Goal: Check status: Check status

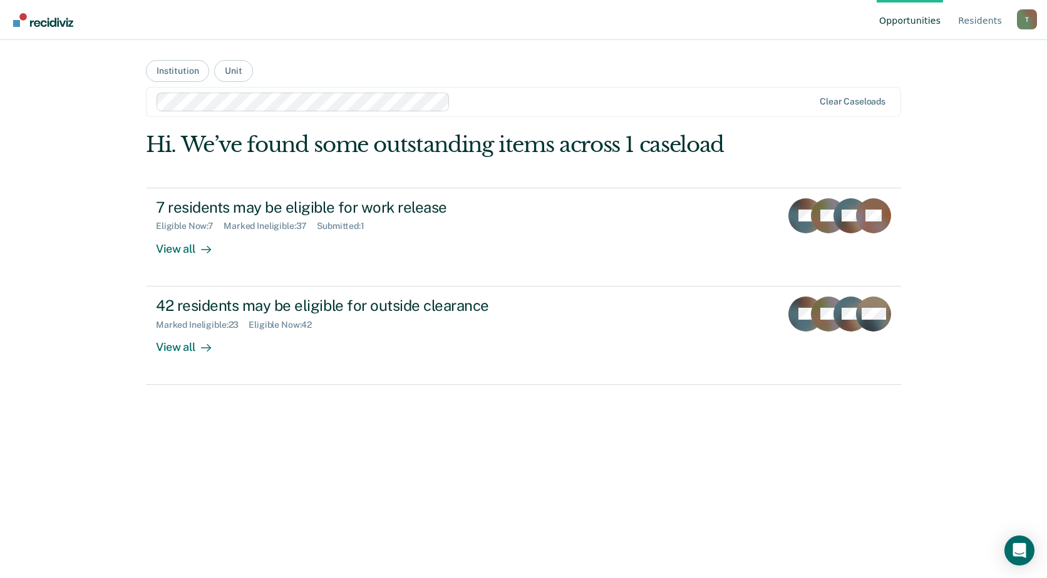
click at [38, 193] on div "Opportunities Resident s [PERSON_NAME][EMAIL_ADDRESS][PERSON_NAME][DOMAIN_NAME]…" at bounding box center [523, 289] width 1047 height 578
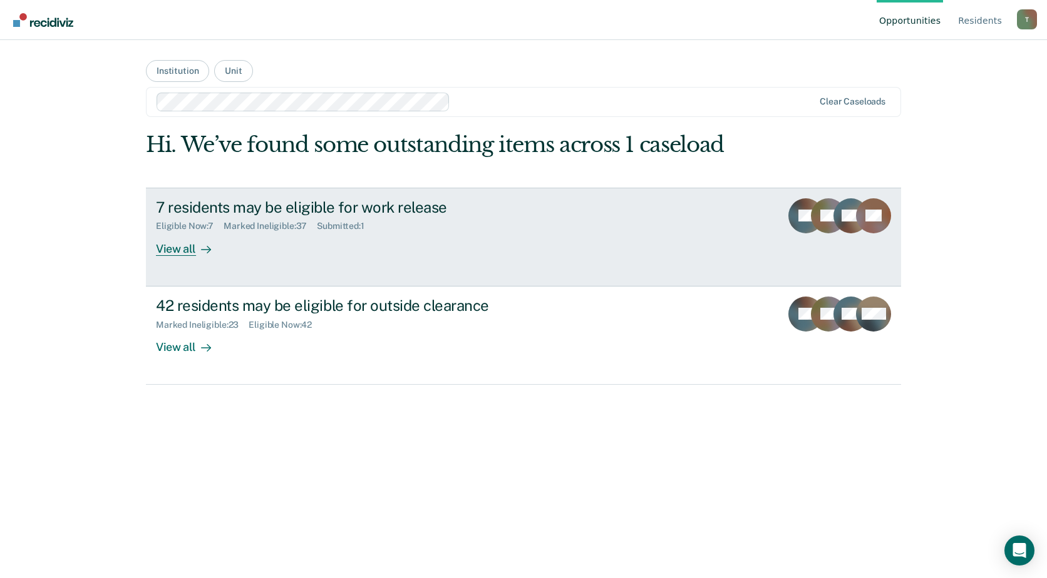
click at [266, 237] on div "7 residents may be eligible for work release Eligible Now : 7 Marked Ineligible…" at bounding box center [391, 227] width 470 height 58
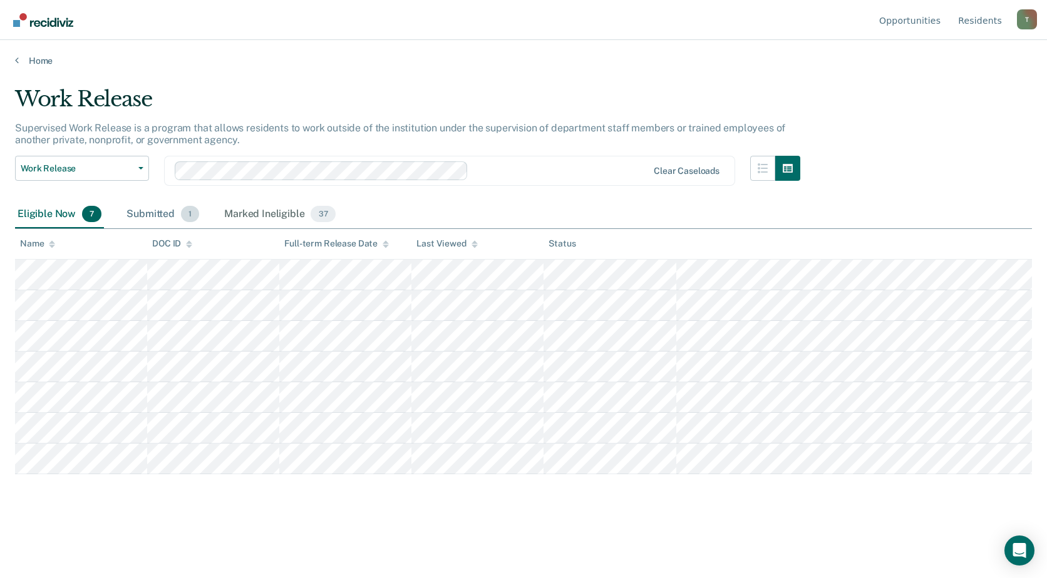
click at [144, 214] on div "Submitted 1" at bounding box center [163, 215] width 78 height 28
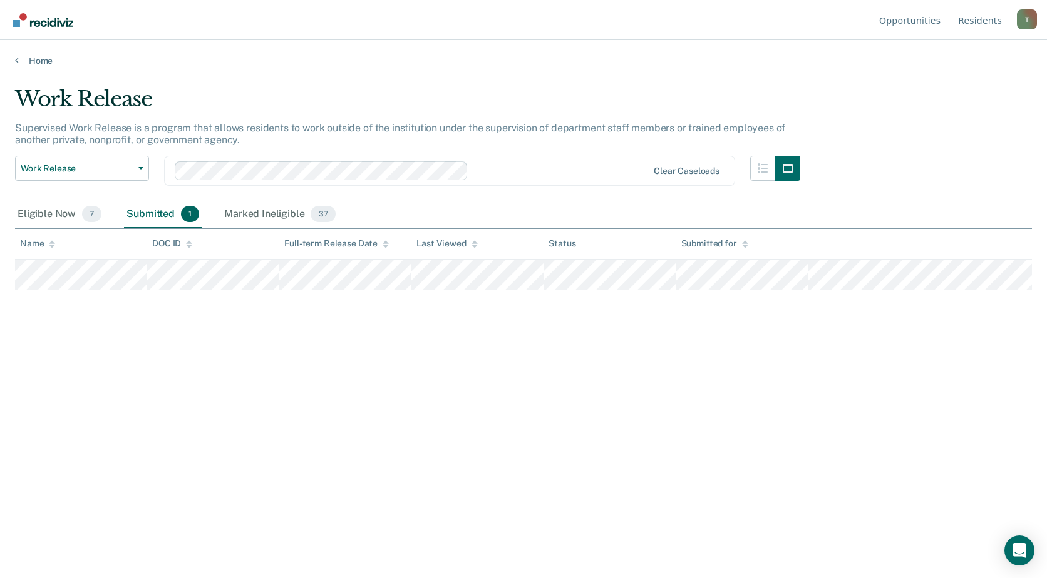
click at [324, 432] on div "Work Release Supervised Work Release is a program that allows residents to work…" at bounding box center [523, 285] width 1017 height 398
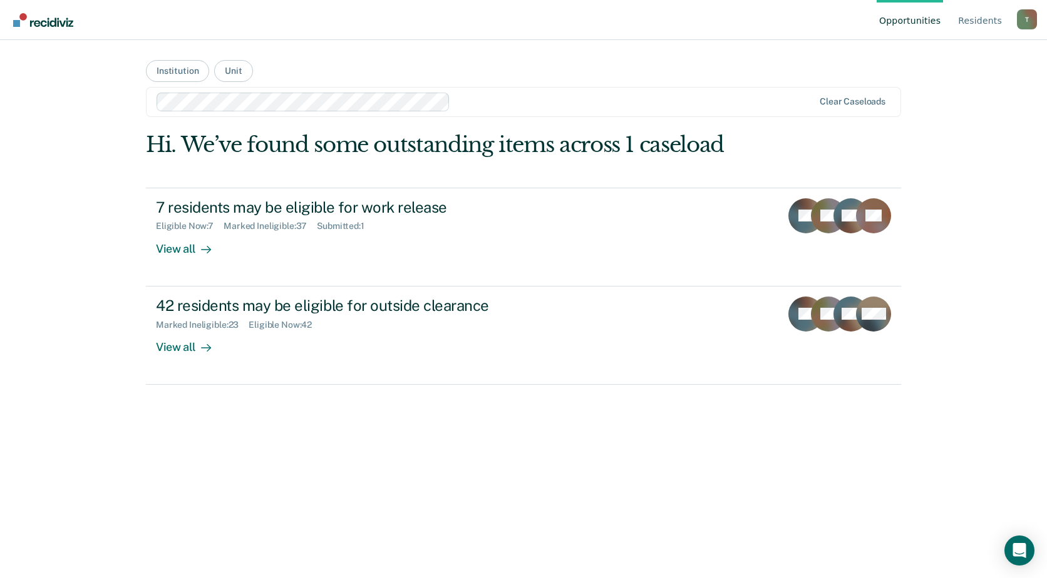
click at [481, 577] on div "Opportunities Resident s [PERSON_NAME][EMAIL_ADDRESS][PERSON_NAME][DOMAIN_NAME]…" at bounding box center [523, 289] width 1047 height 578
click at [190, 74] on button "Institution" at bounding box center [177, 71] width 63 height 22
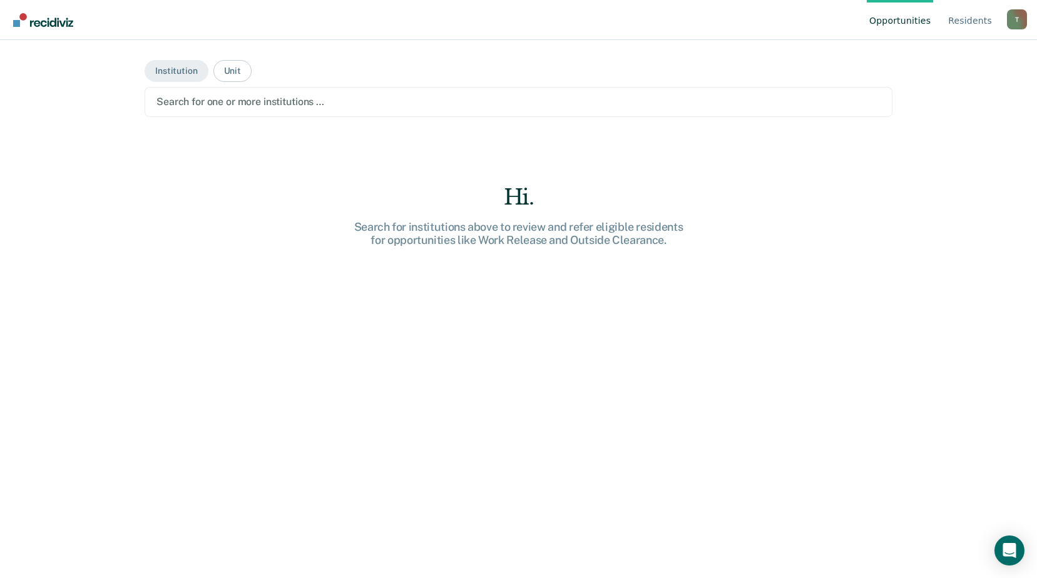
click at [188, 104] on div at bounding box center [519, 102] width 724 height 14
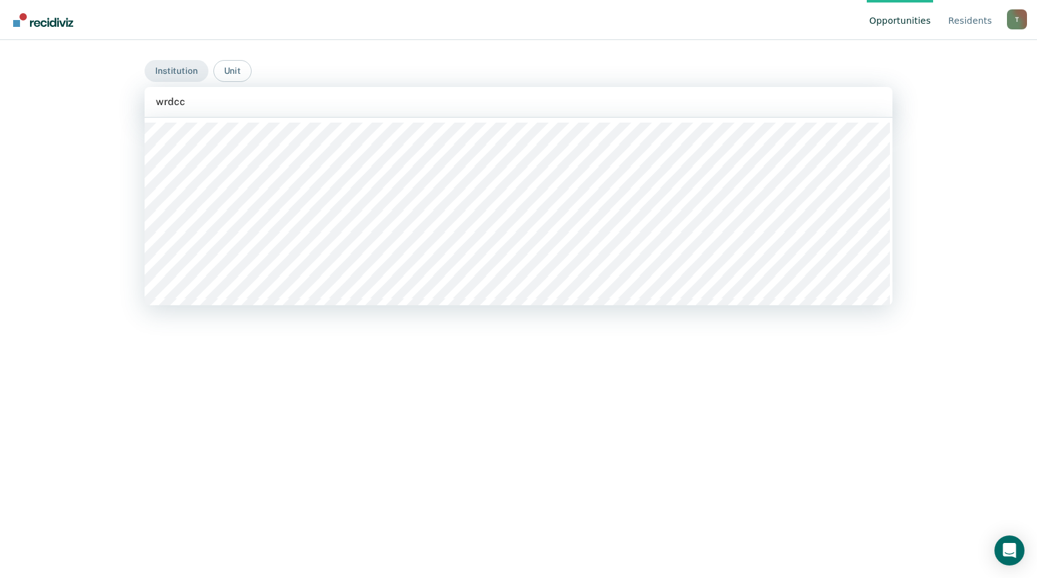
type input "wrdcc"
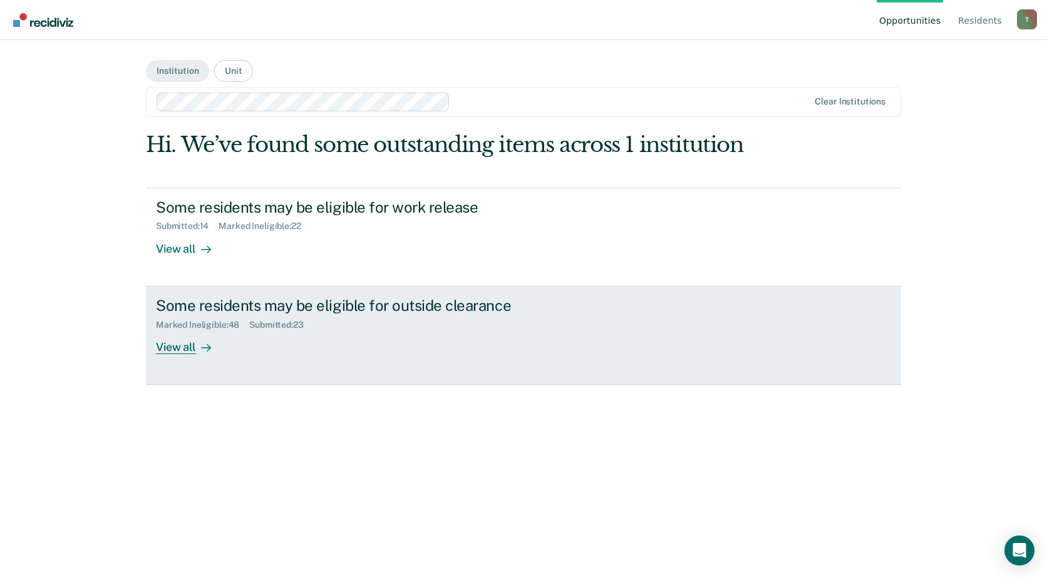
click at [220, 335] on div "View all" at bounding box center [191, 342] width 70 height 24
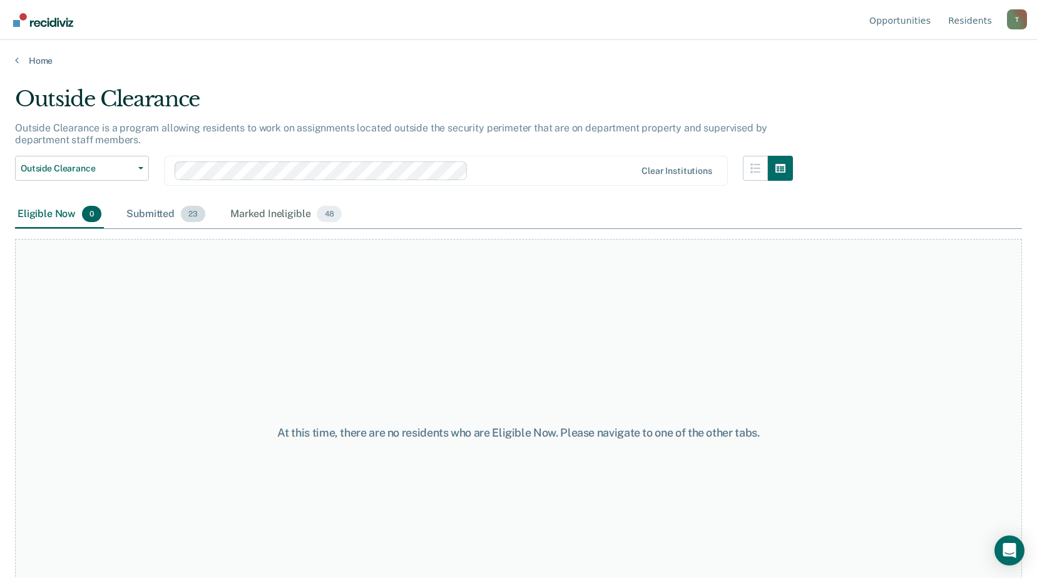
click at [177, 213] on div "Submitted 23" at bounding box center [166, 215] width 84 height 28
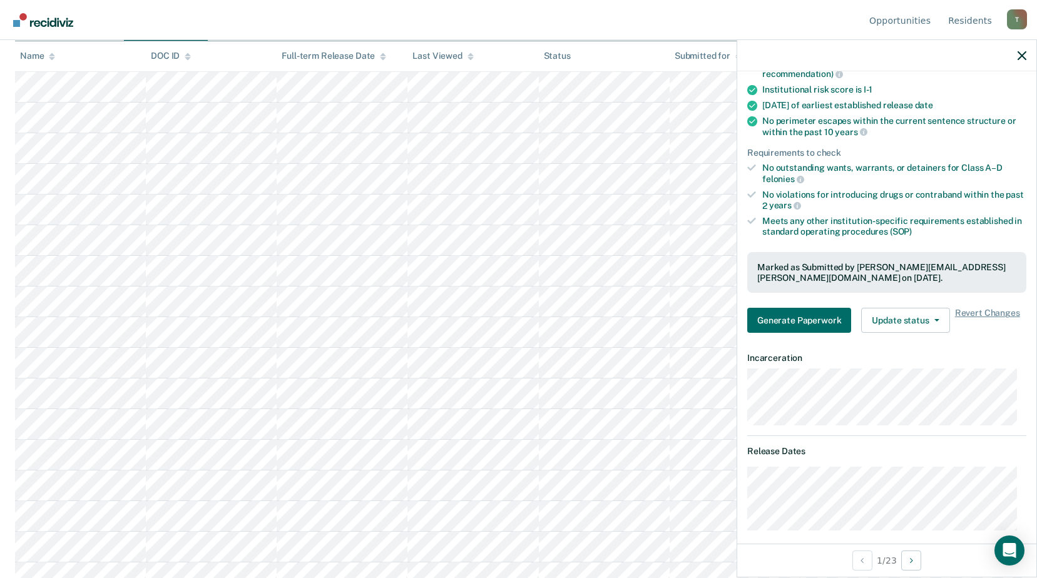
scroll to position [63, 0]
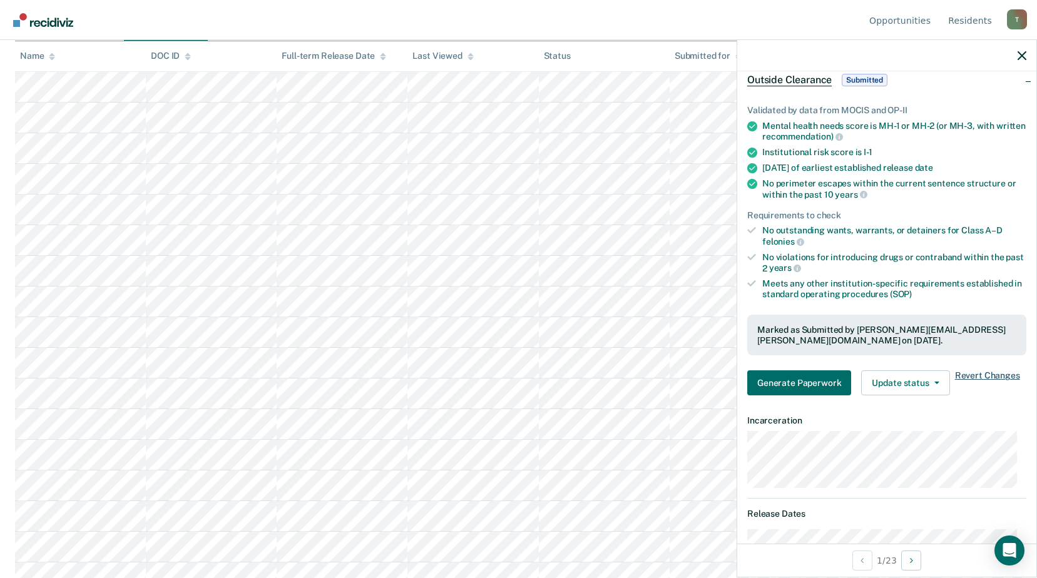
click at [992, 376] on span "Revert Changes" at bounding box center [987, 383] width 65 height 25
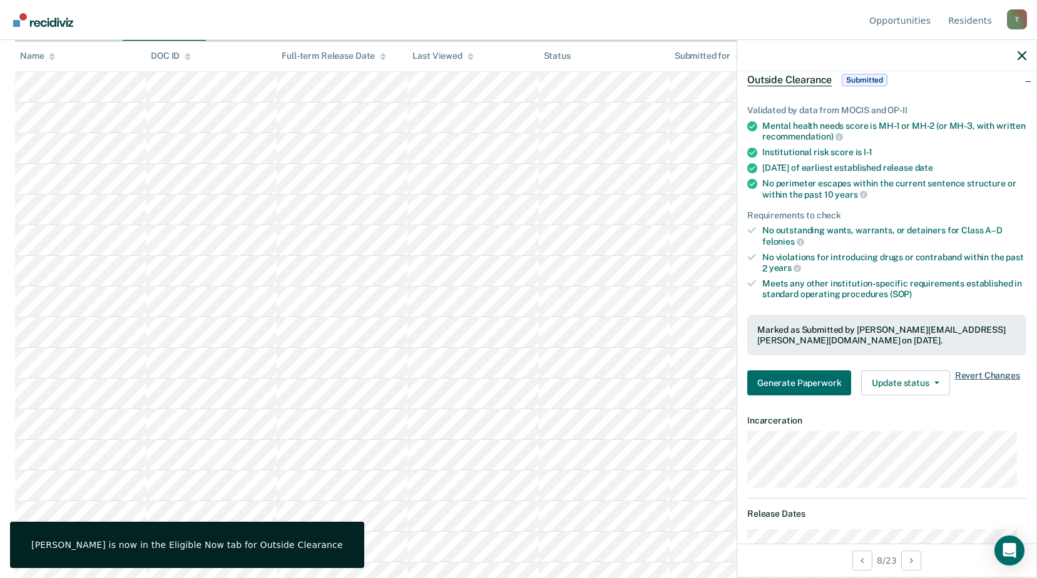
click at [972, 374] on span "Revert Changes" at bounding box center [987, 383] width 65 height 25
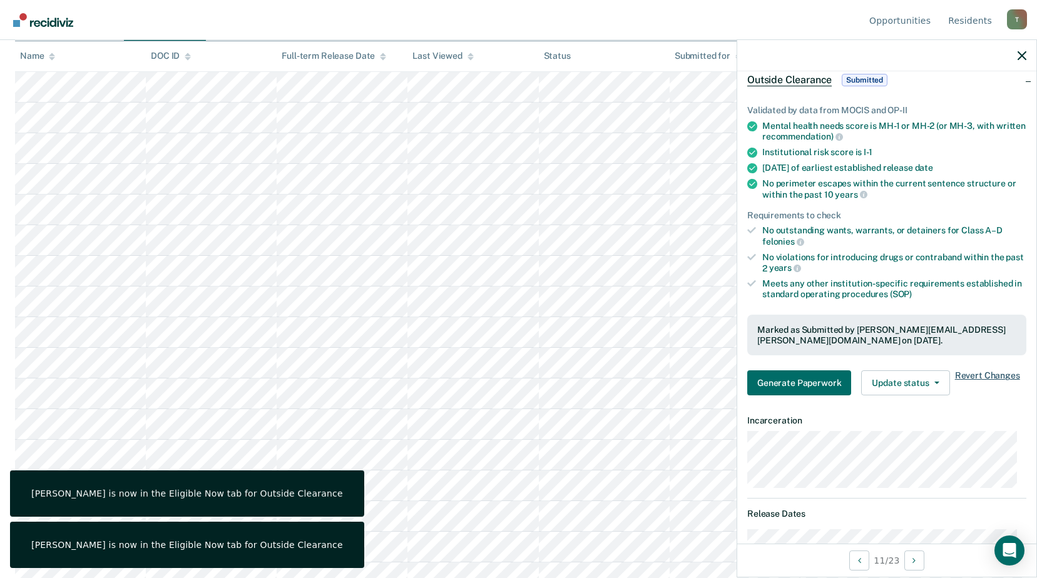
click at [980, 371] on span "Revert Changes" at bounding box center [987, 383] width 65 height 25
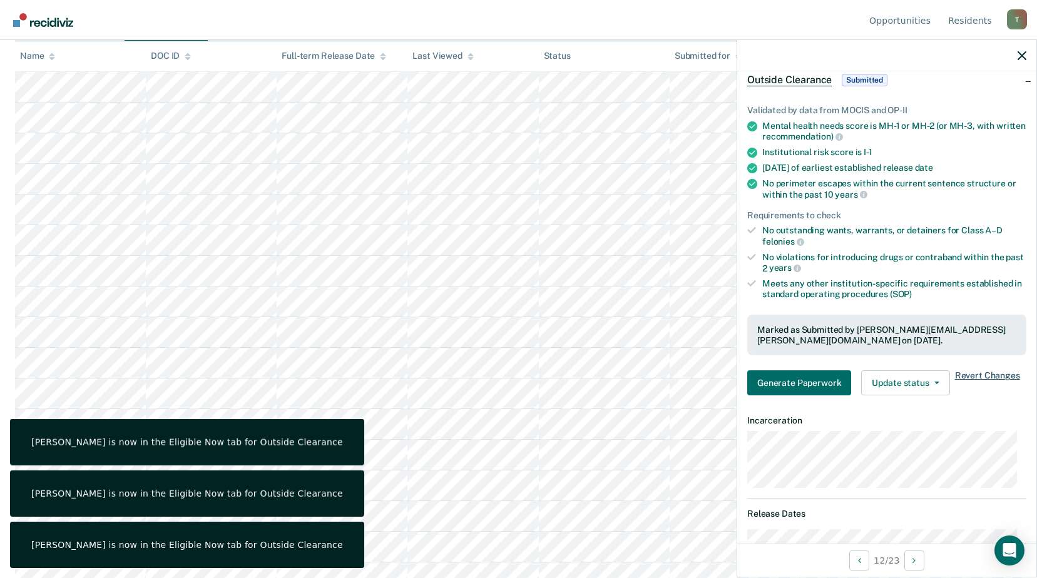
click at [987, 374] on span "Revert Changes" at bounding box center [987, 383] width 65 height 25
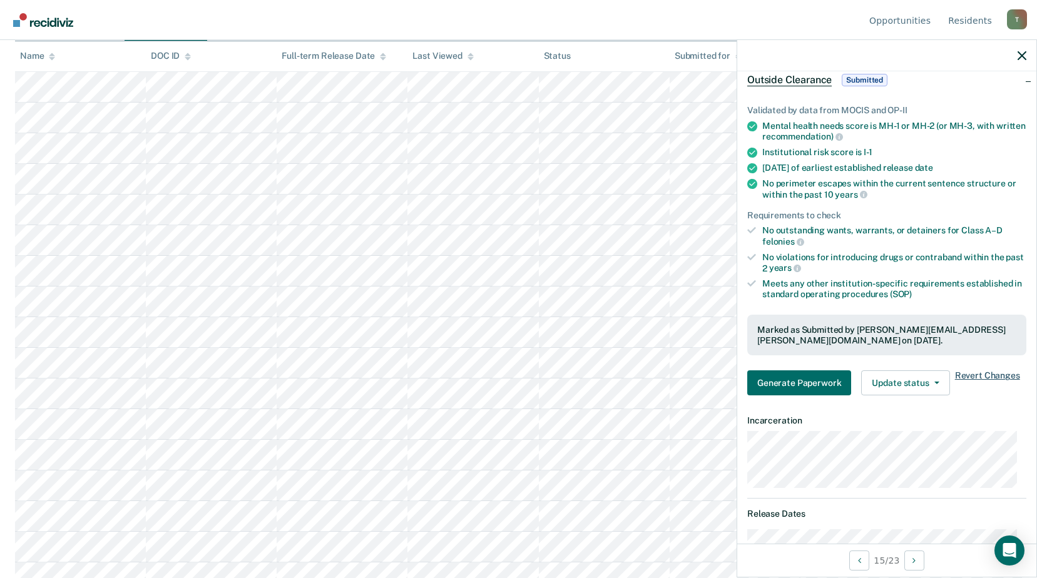
click at [966, 372] on span "Revert Changes" at bounding box center [987, 383] width 65 height 25
click at [980, 375] on span "Revert Changes" at bounding box center [987, 383] width 65 height 25
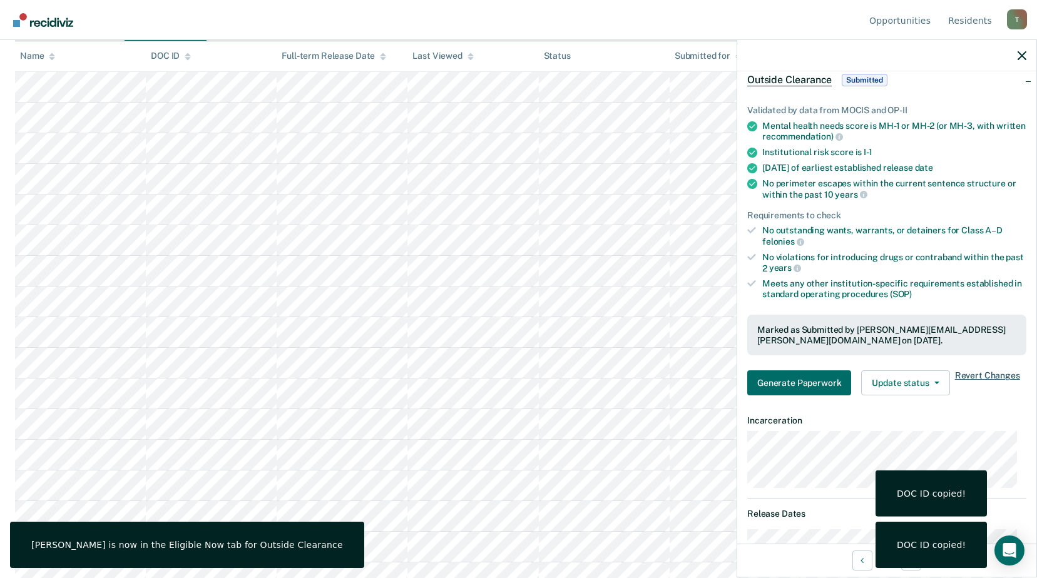
click at [983, 374] on span "Revert Changes" at bounding box center [987, 383] width 65 height 25
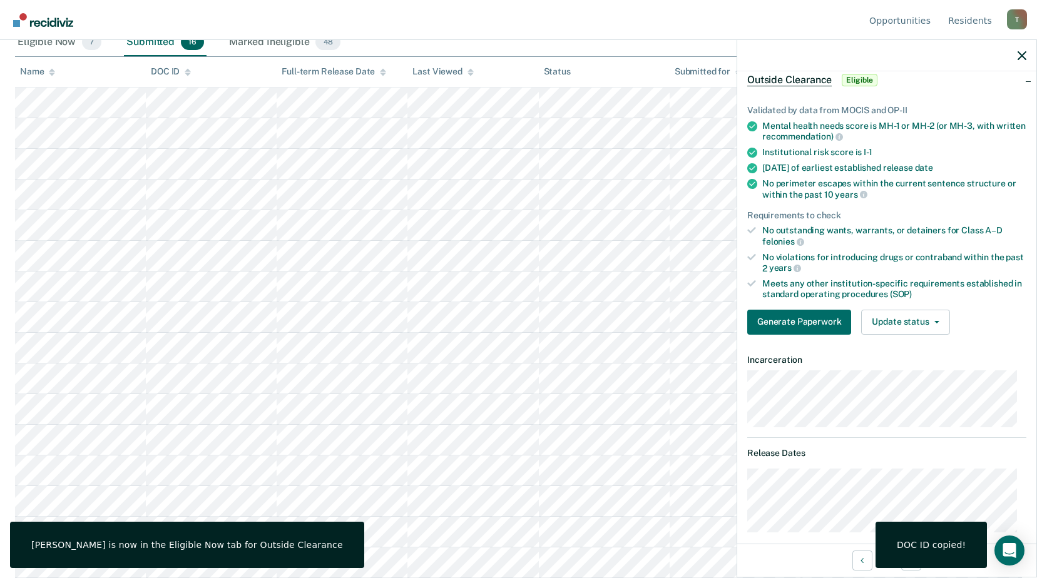
scroll to position [172, 0]
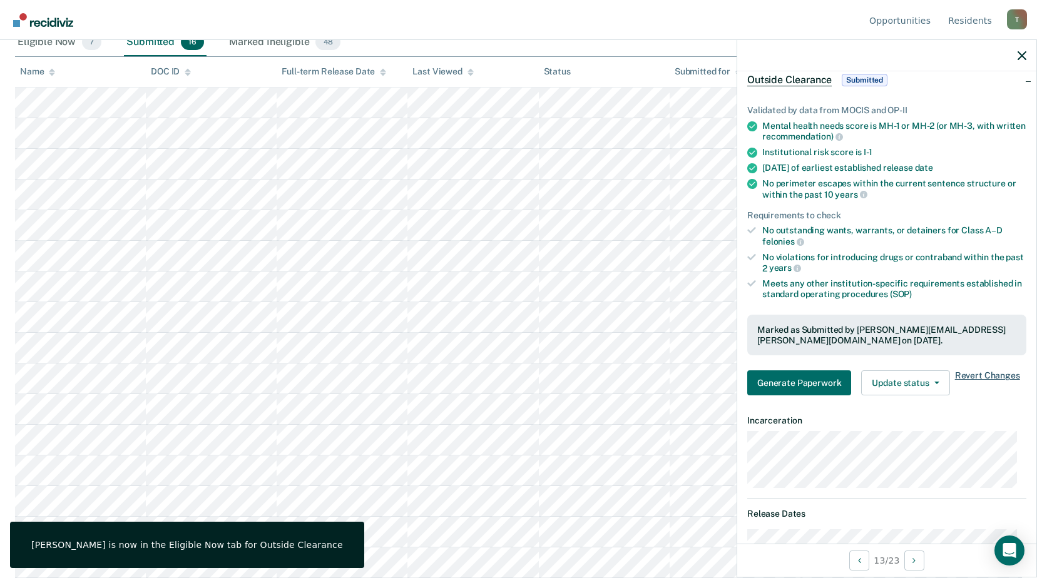
click at [1007, 375] on span "Revert Changes" at bounding box center [987, 383] width 65 height 25
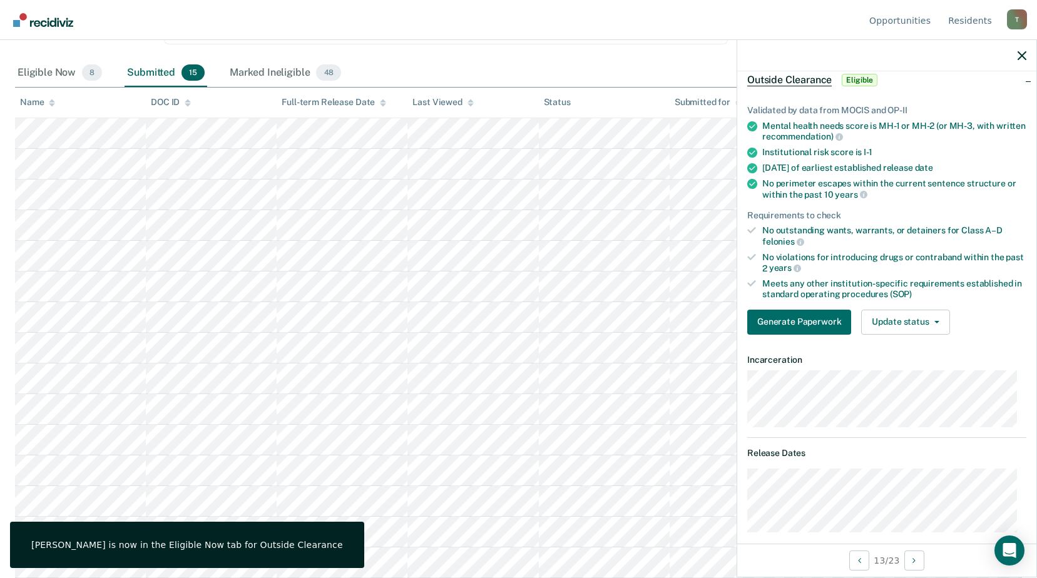
scroll to position [141, 0]
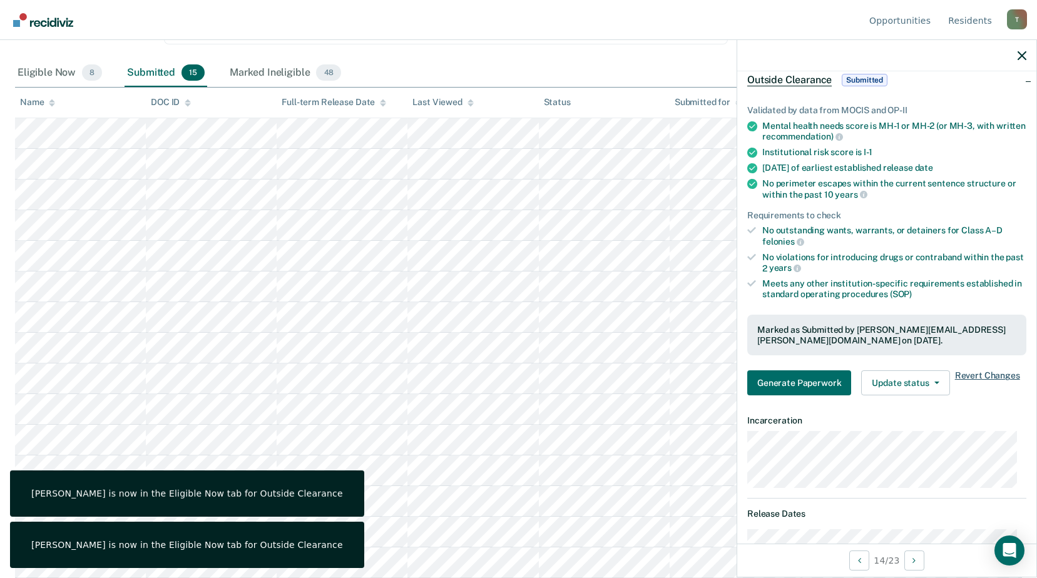
click at [984, 374] on span "Revert Changes" at bounding box center [987, 383] width 65 height 25
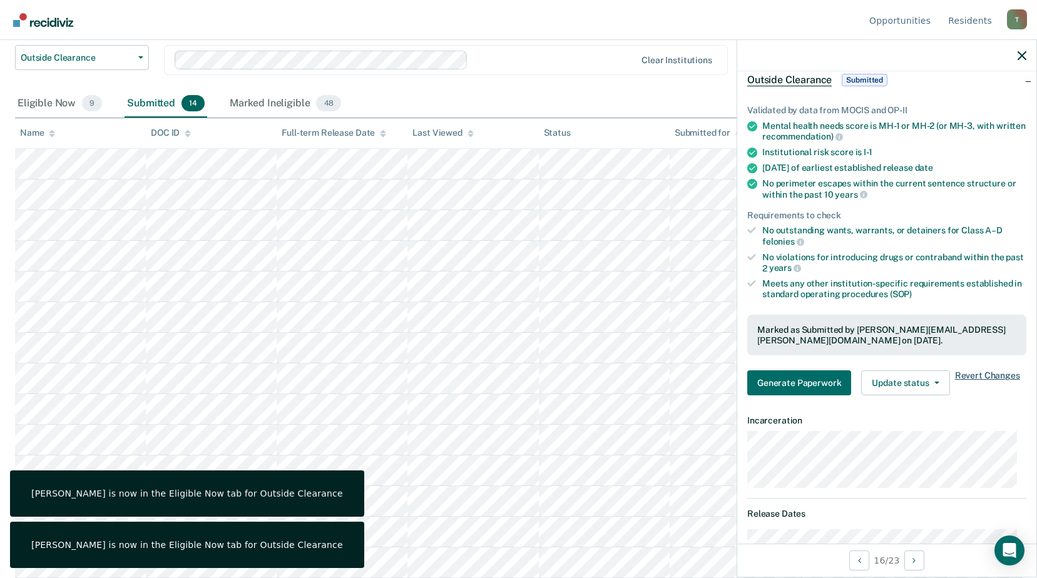
click at [977, 376] on span "Revert Changes" at bounding box center [987, 383] width 65 height 25
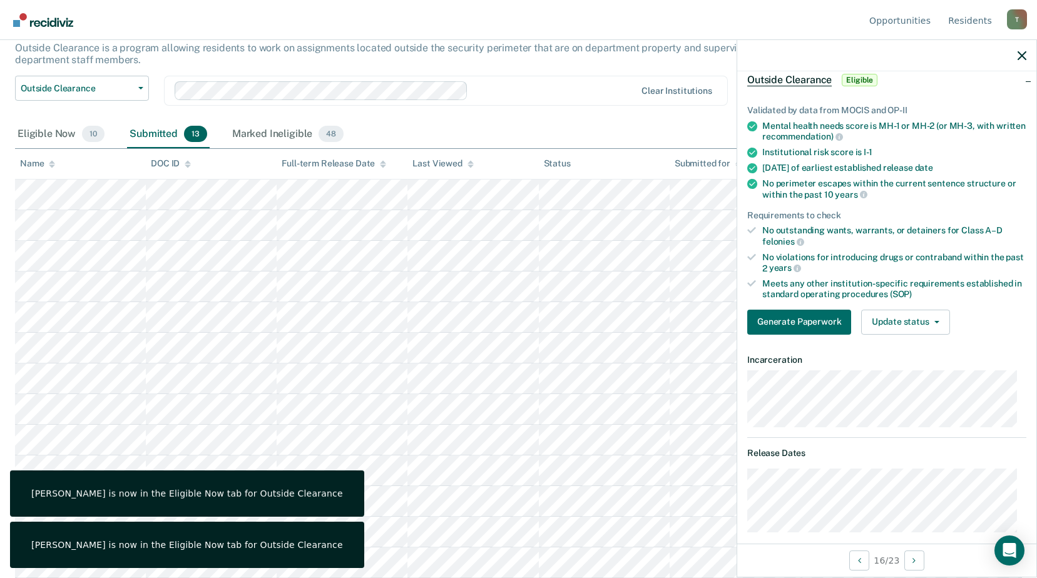
scroll to position [80, 0]
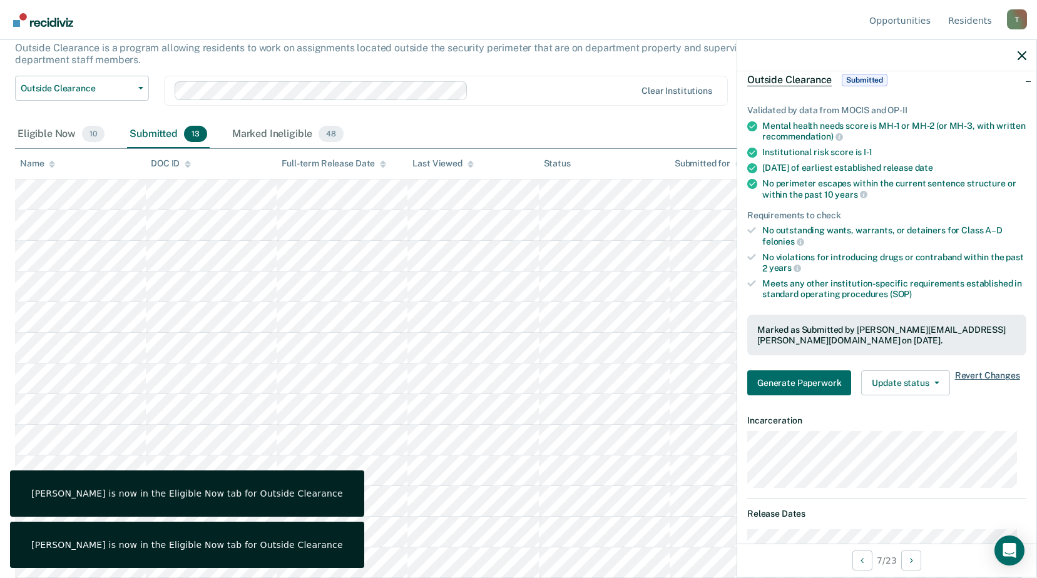
click at [972, 371] on span "Revert Changes" at bounding box center [987, 383] width 65 height 25
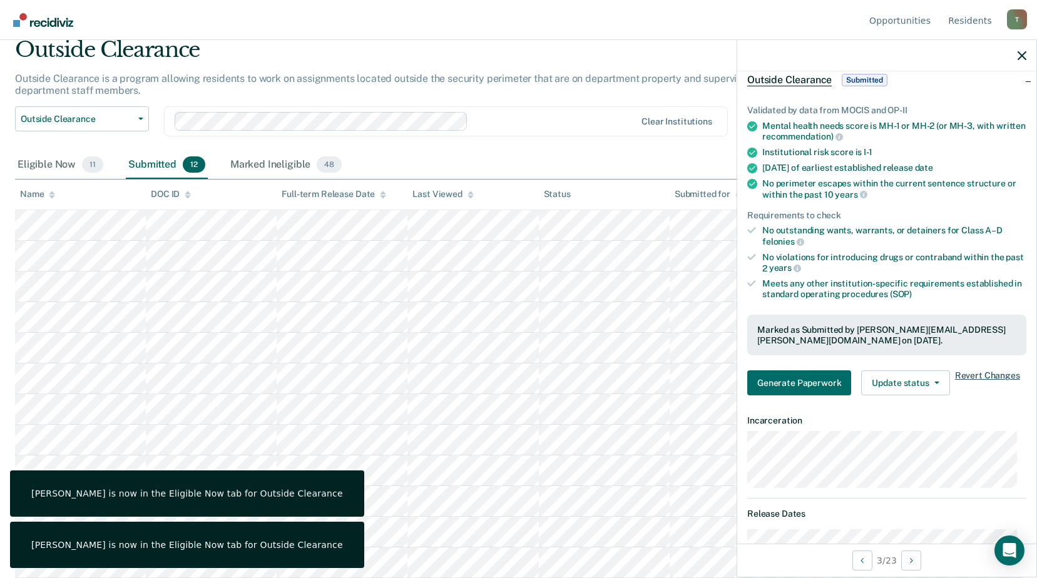
click at [987, 371] on span "Revert Changes" at bounding box center [987, 383] width 65 height 25
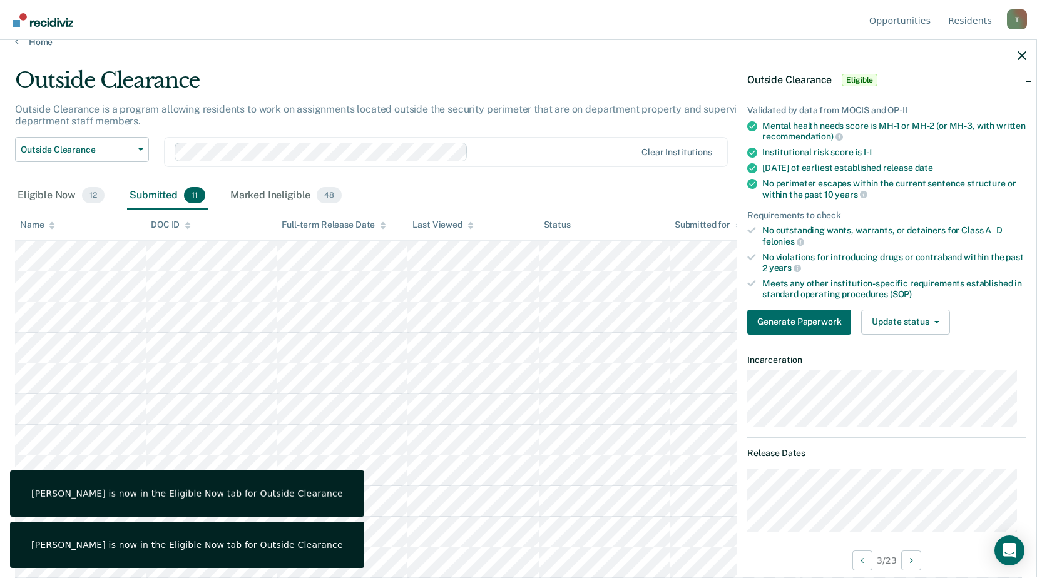
scroll to position [19, 0]
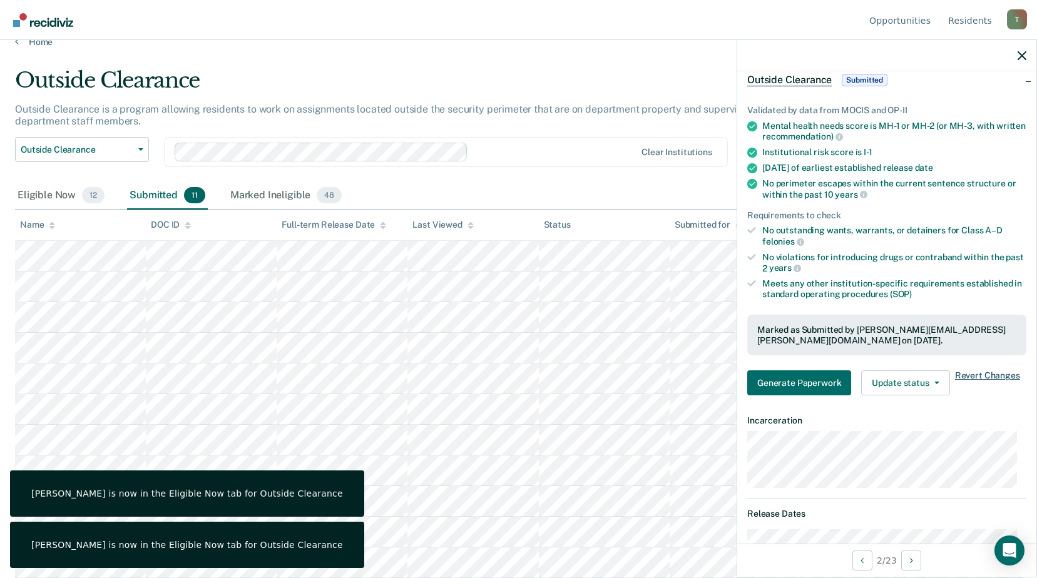
click at [978, 376] on span "Revert Changes" at bounding box center [987, 383] width 65 height 25
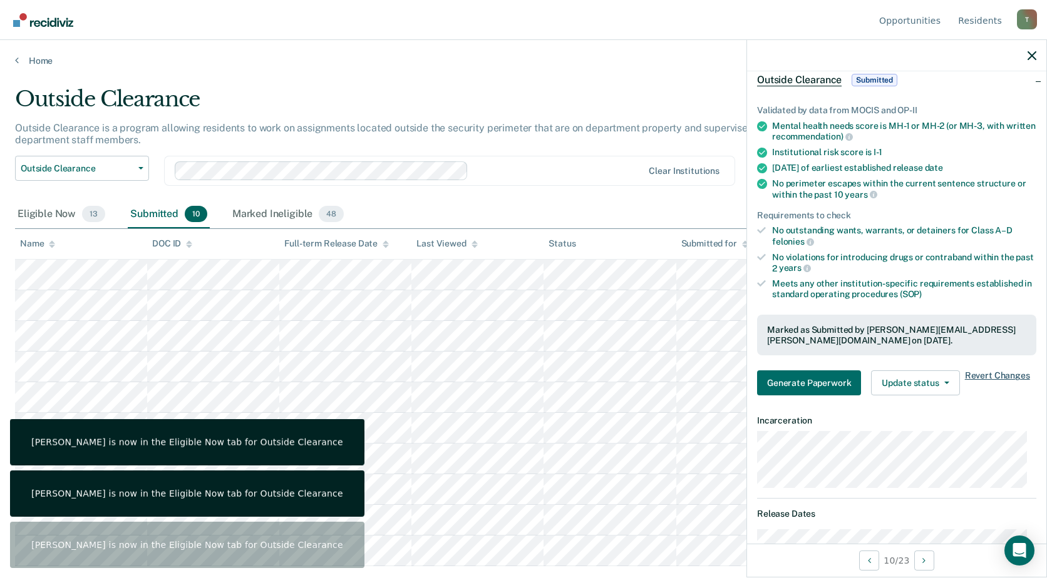
click at [1000, 372] on span "Revert Changes" at bounding box center [997, 383] width 65 height 25
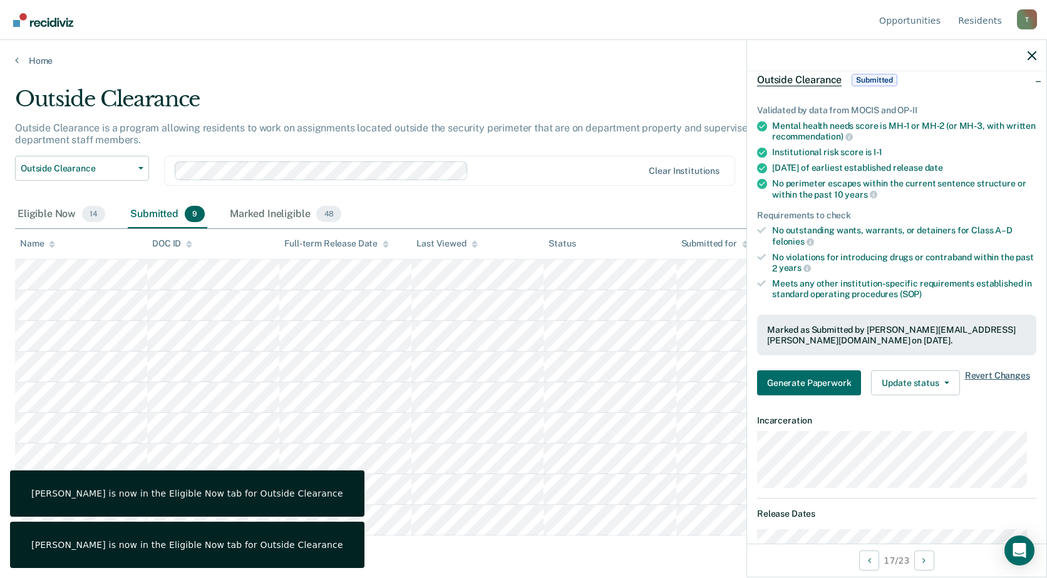
click at [973, 372] on span "Revert Changes" at bounding box center [997, 383] width 65 height 25
click at [993, 374] on span "Revert Changes" at bounding box center [997, 383] width 65 height 25
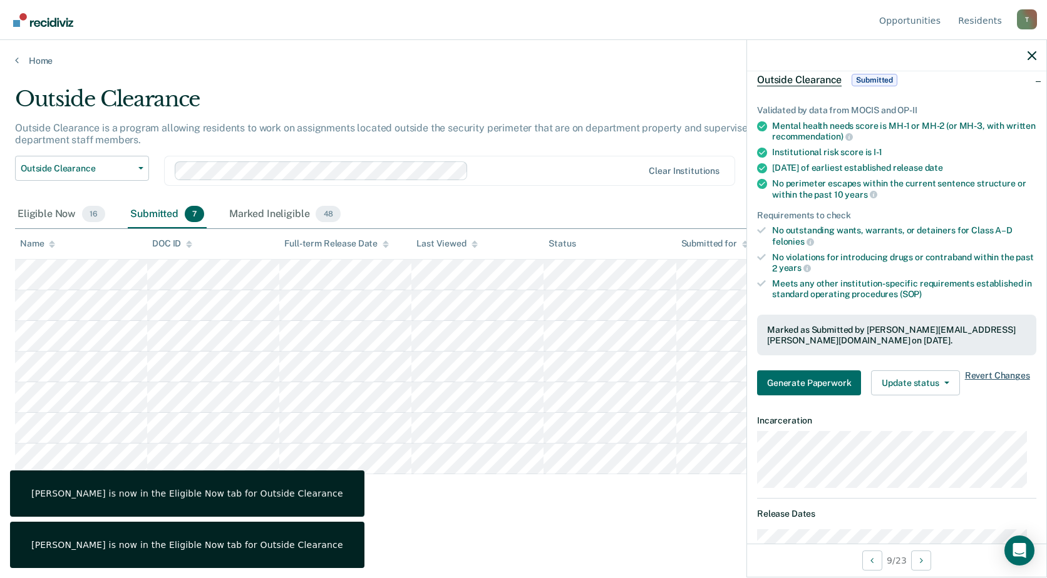
click at [980, 376] on span "Revert Changes" at bounding box center [997, 383] width 65 height 25
click at [1014, 373] on span "Revert Changes" at bounding box center [997, 383] width 65 height 25
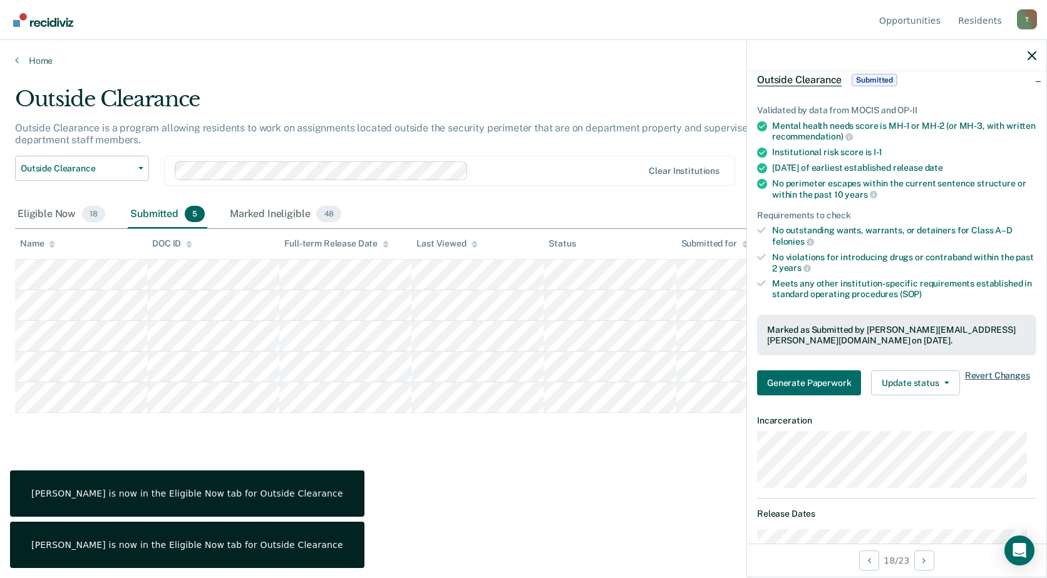
click at [982, 374] on span "Revert Changes" at bounding box center [997, 383] width 65 height 25
click at [1012, 376] on span "Revert Changes" at bounding box center [997, 383] width 65 height 25
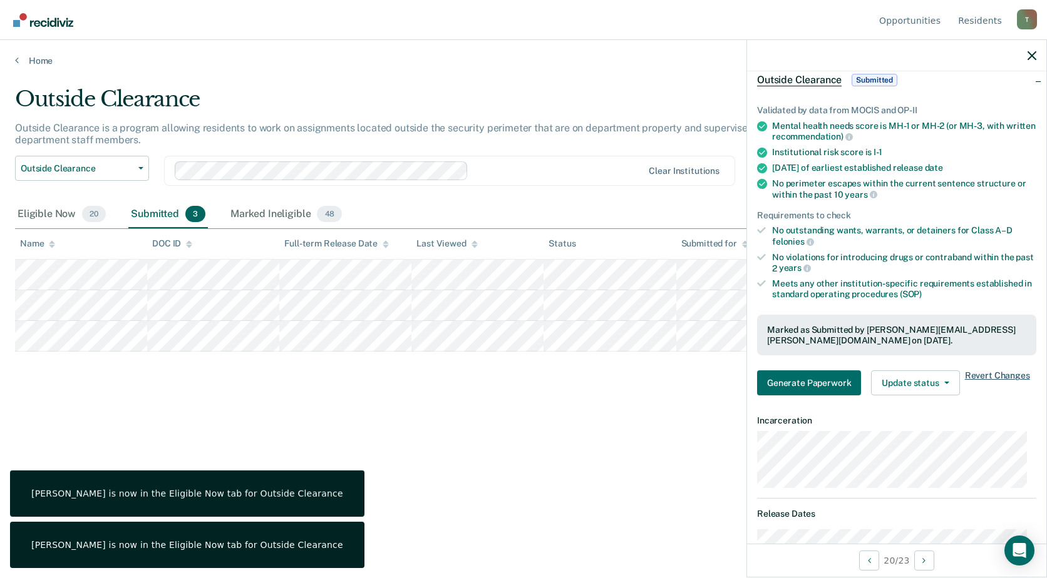
click at [975, 374] on span "Revert Changes" at bounding box center [997, 383] width 65 height 25
click at [973, 371] on span "Revert Changes" at bounding box center [997, 383] width 65 height 25
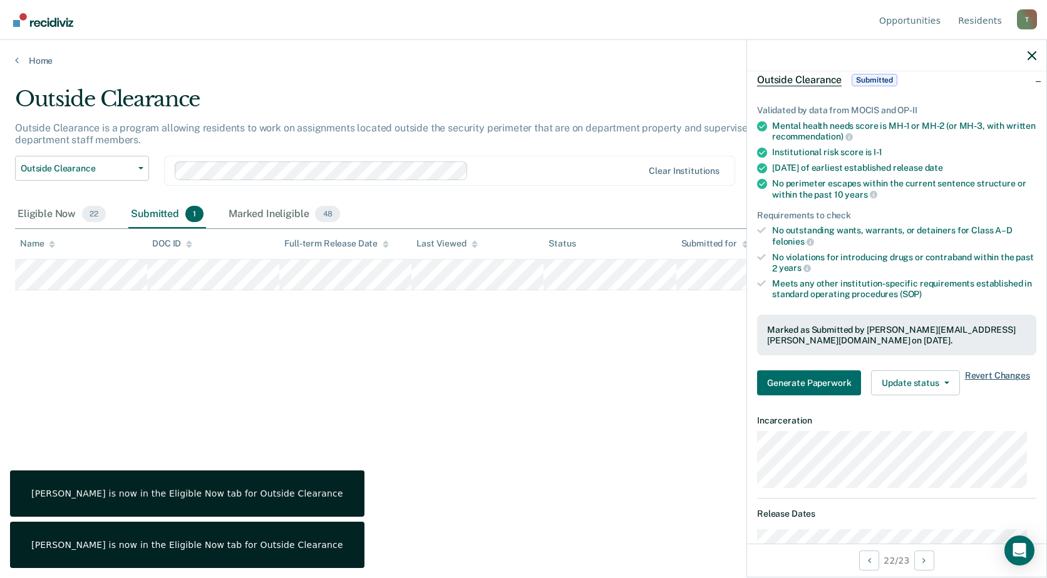
click at [994, 371] on span "Revert Changes" at bounding box center [997, 383] width 65 height 25
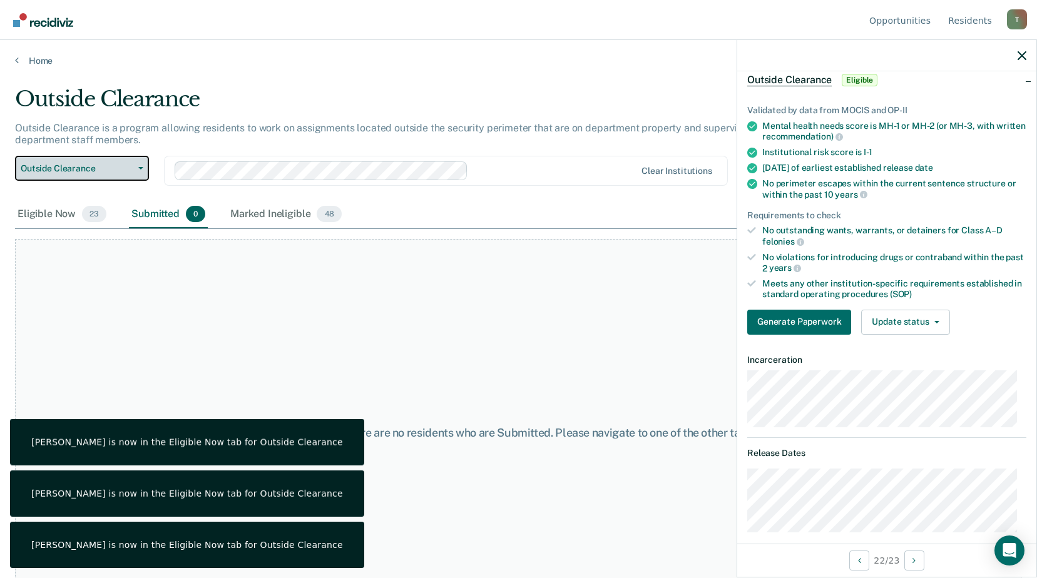
click at [78, 171] on span "Outside Clearance" at bounding box center [77, 168] width 113 height 11
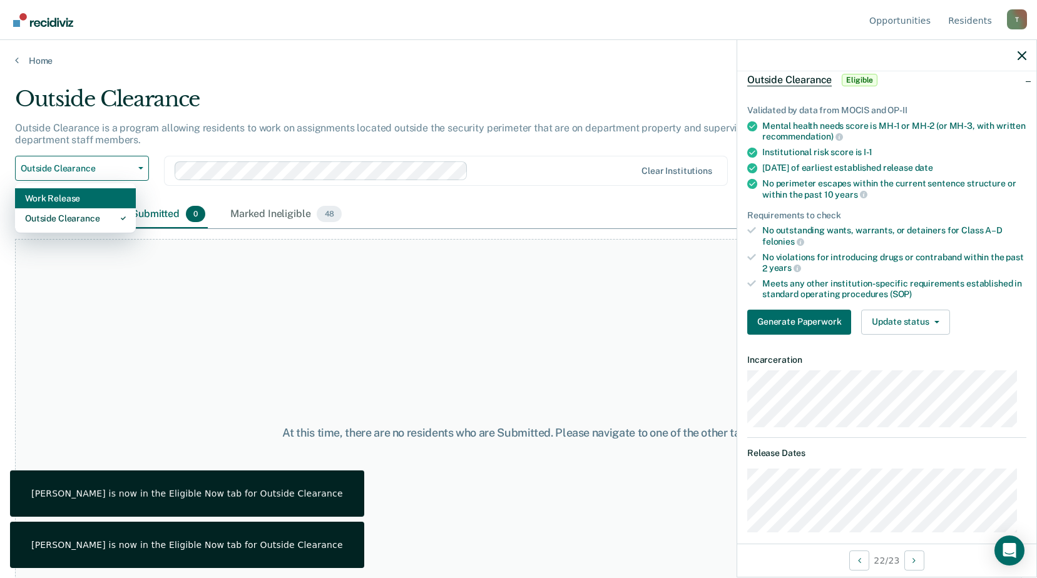
click at [70, 201] on div "Work Release" at bounding box center [75, 198] width 101 height 20
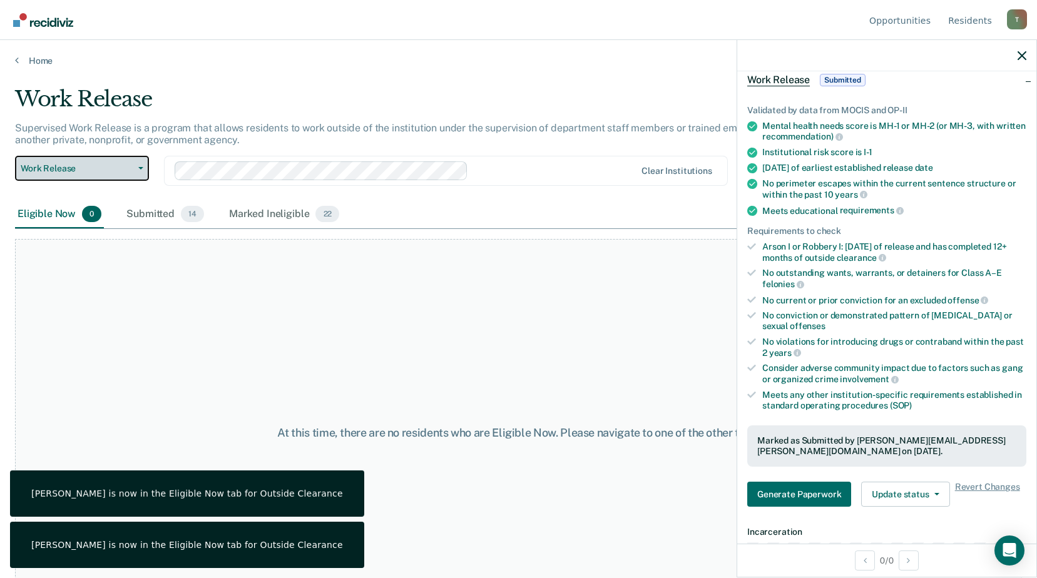
scroll to position [235, 0]
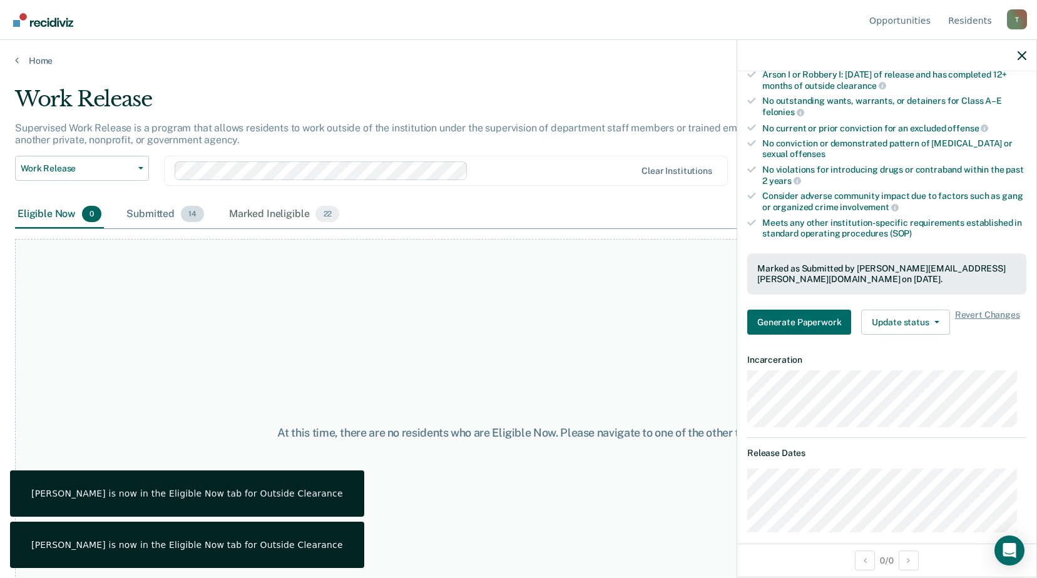
click at [193, 218] on span "14" at bounding box center [192, 214] width 23 height 16
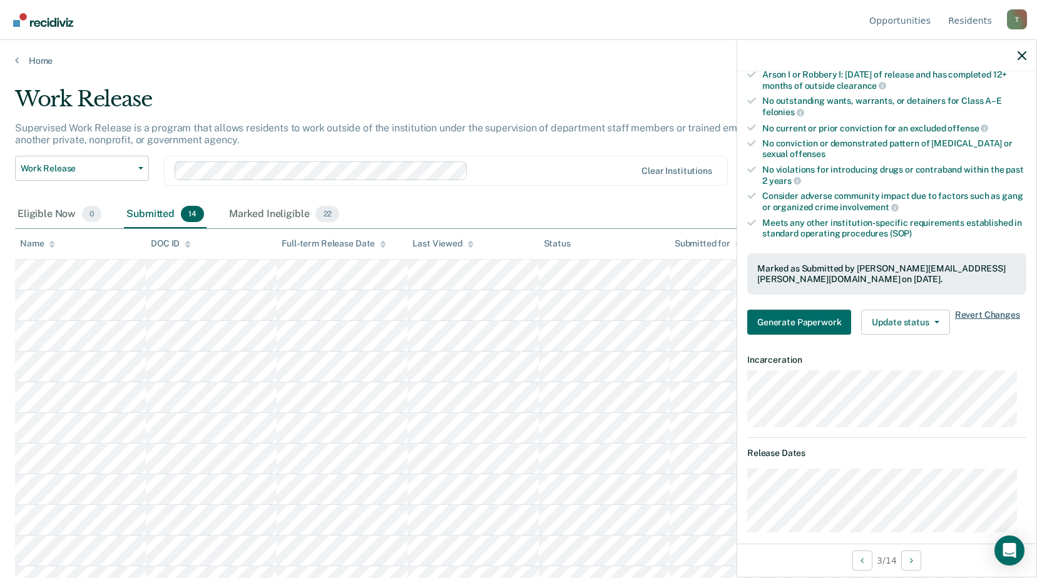
click at [976, 317] on span "Revert Changes" at bounding box center [987, 322] width 65 height 25
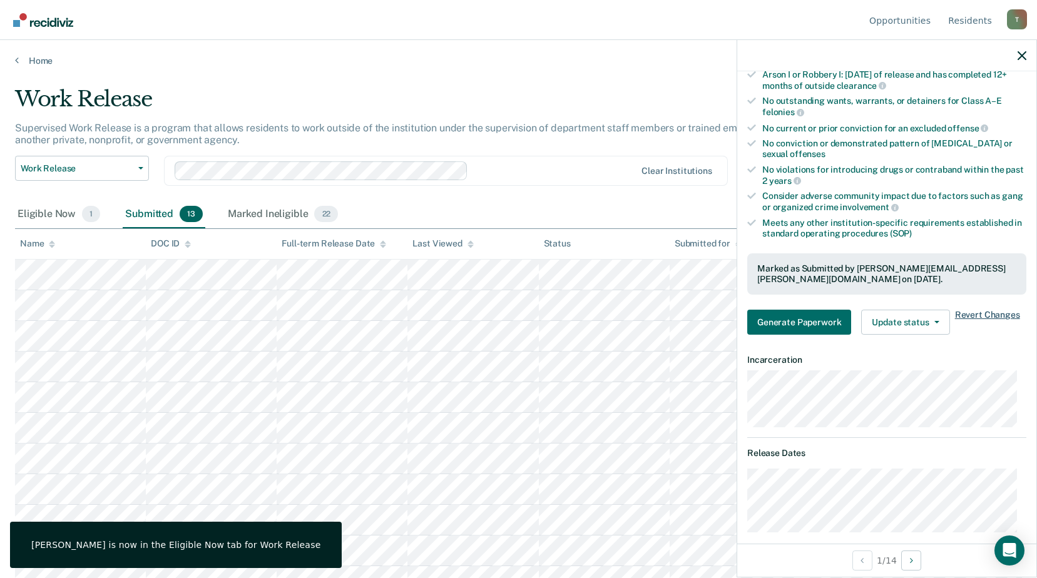
click at [965, 314] on span "Revert Changes" at bounding box center [987, 322] width 65 height 25
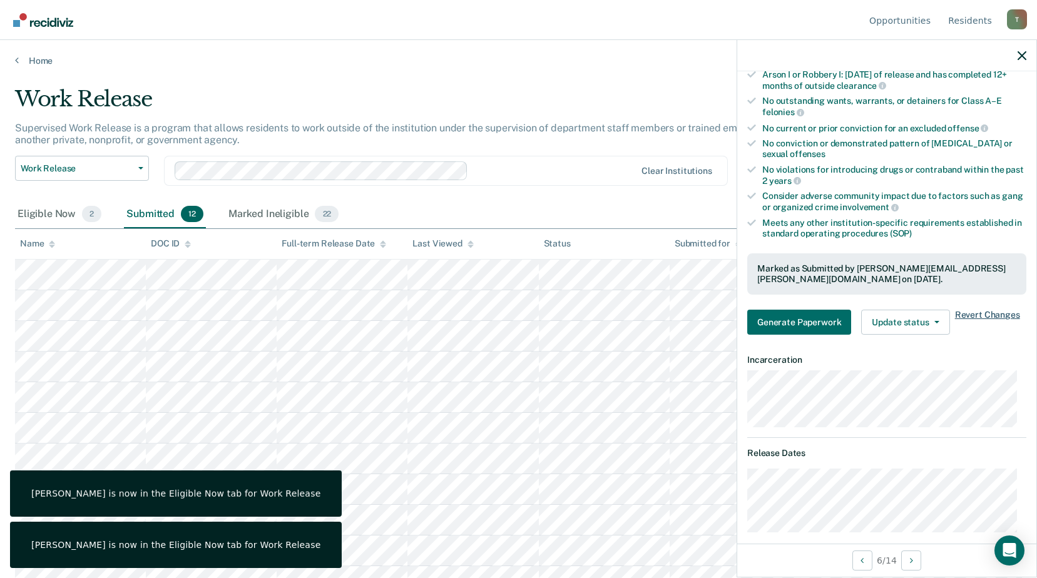
click at [984, 316] on span "Revert Changes" at bounding box center [987, 322] width 65 height 25
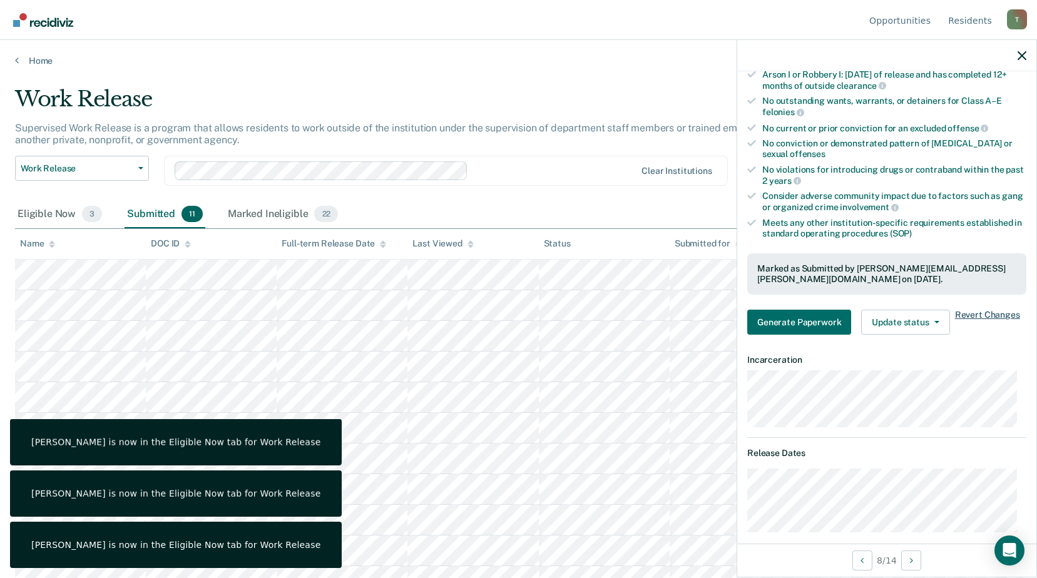
click at [978, 313] on span "Revert Changes" at bounding box center [987, 322] width 65 height 25
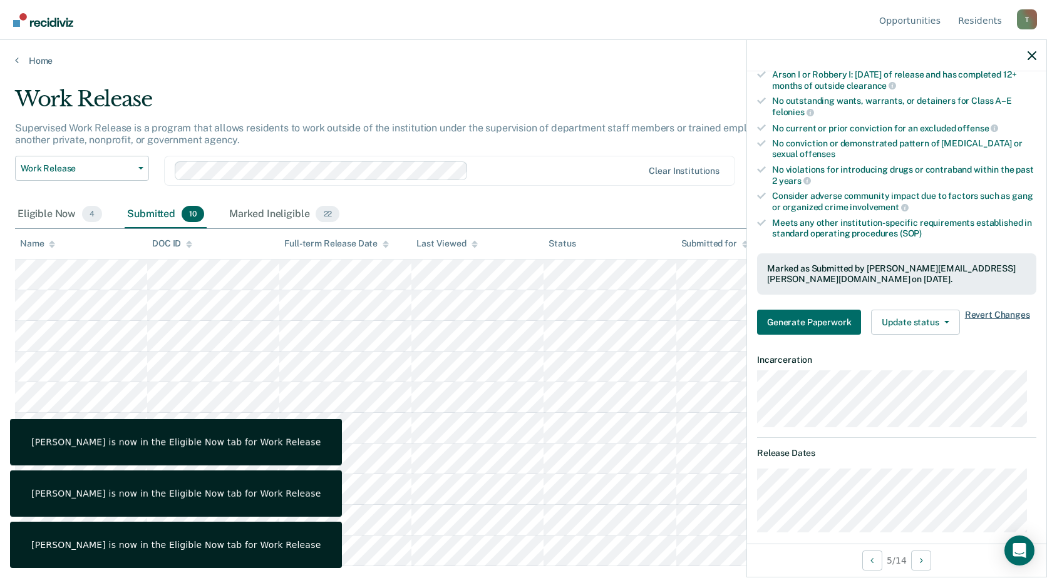
click at [993, 310] on span "Revert Changes" at bounding box center [997, 322] width 65 height 25
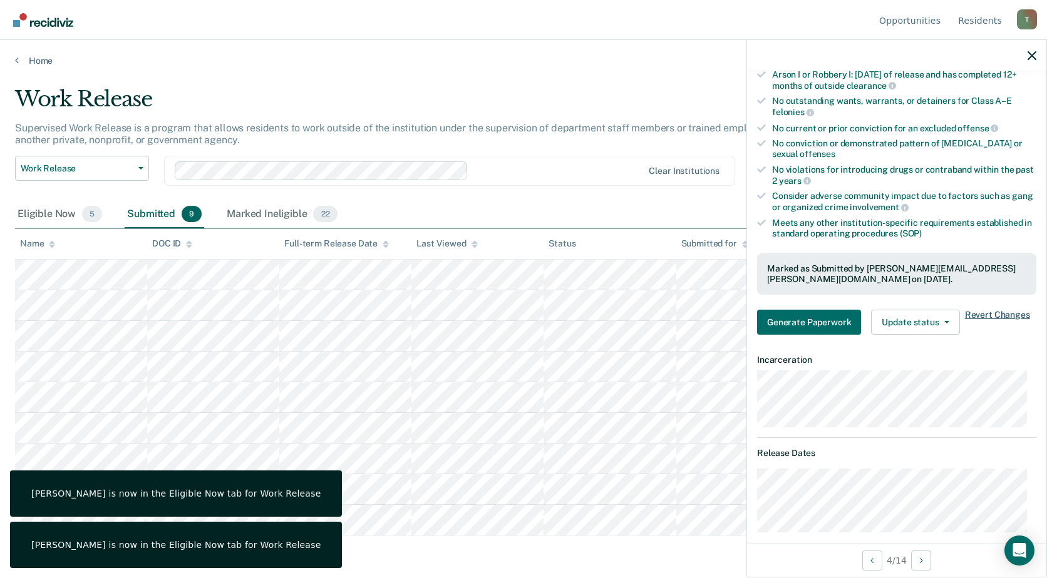
click at [980, 315] on span "Revert Changes" at bounding box center [997, 322] width 65 height 25
click at [995, 314] on span "Revert Changes" at bounding box center [997, 322] width 65 height 25
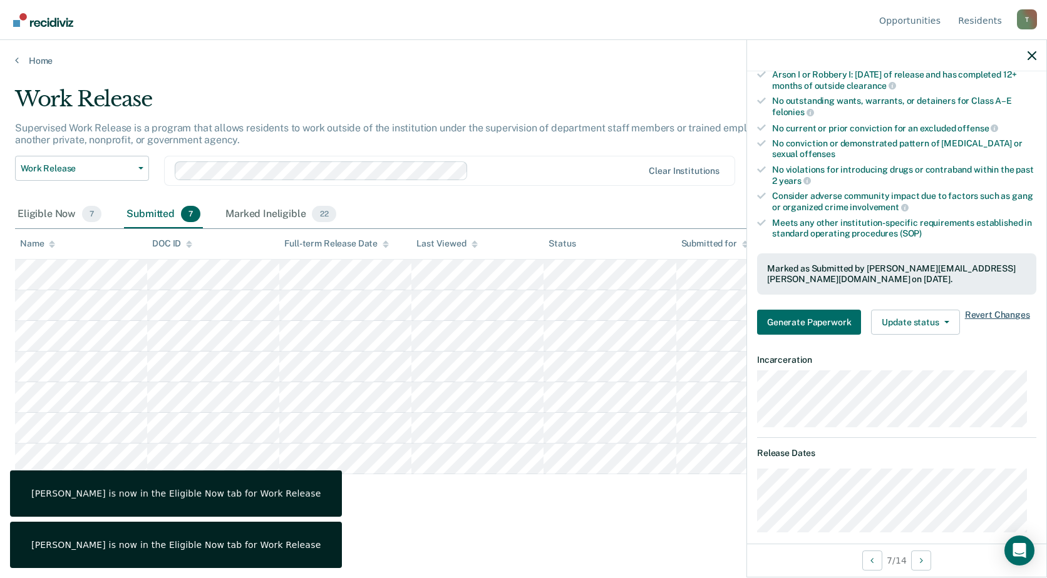
click at [983, 311] on span "Revert Changes" at bounding box center [997, 322] width 65 height 25
click at [998, 310] on span "Revert Changes" at bounding box center [997, 322] width 65 height 25
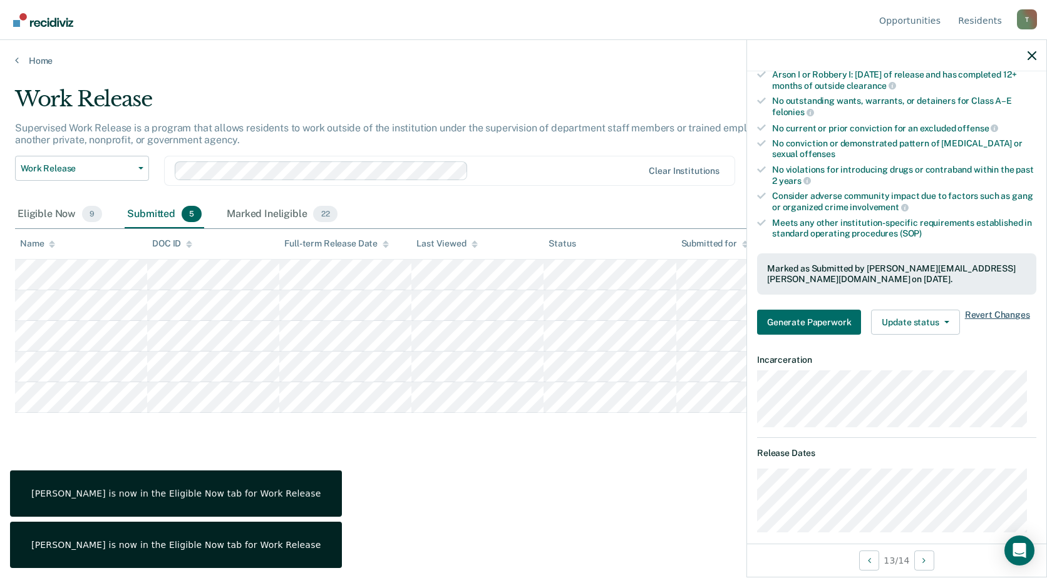
click at [1014, 314] on span "Revert Changes" at bounding box center [997, 322] width 65 height 25
click at [980, 315] on span "Revert Changes" at bounding box center [997, 322] width 65 height 25
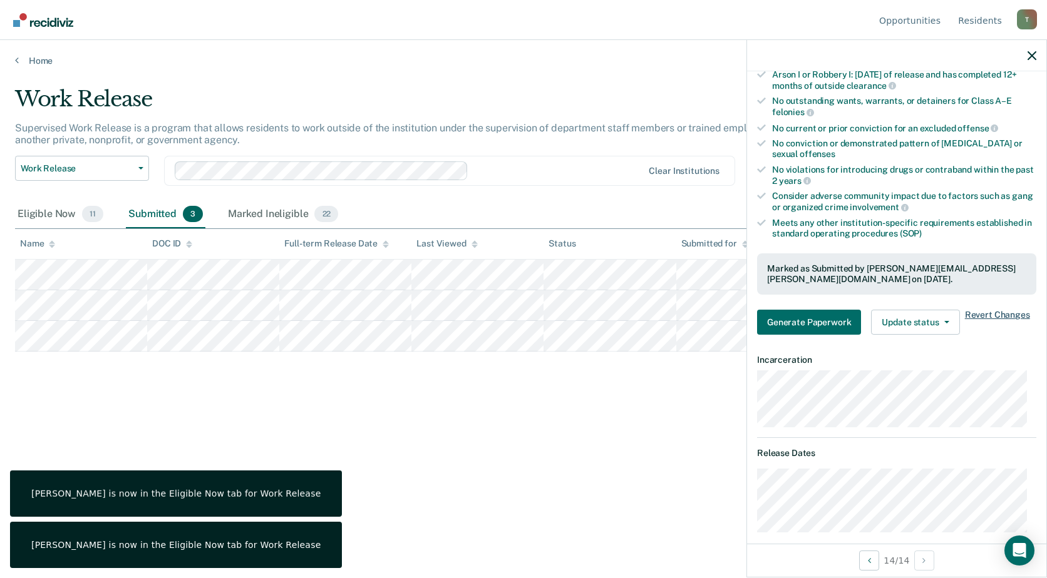
click at [997, 317] on span "Revert Changes" at bounding box center [997, 322] width 65 height 25
click at [978, 314] on span "Revert Changes" at bounding box center [997, 322] width 65 height 25
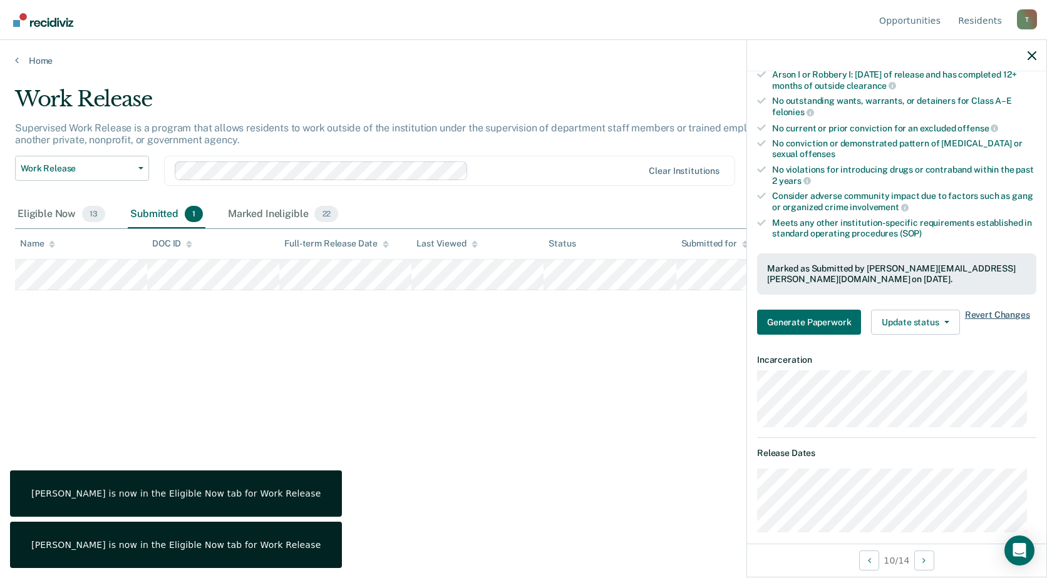
click at [1004, 317] on span "Revert Changes" at bounding box center [997, 322] width 65 height 25
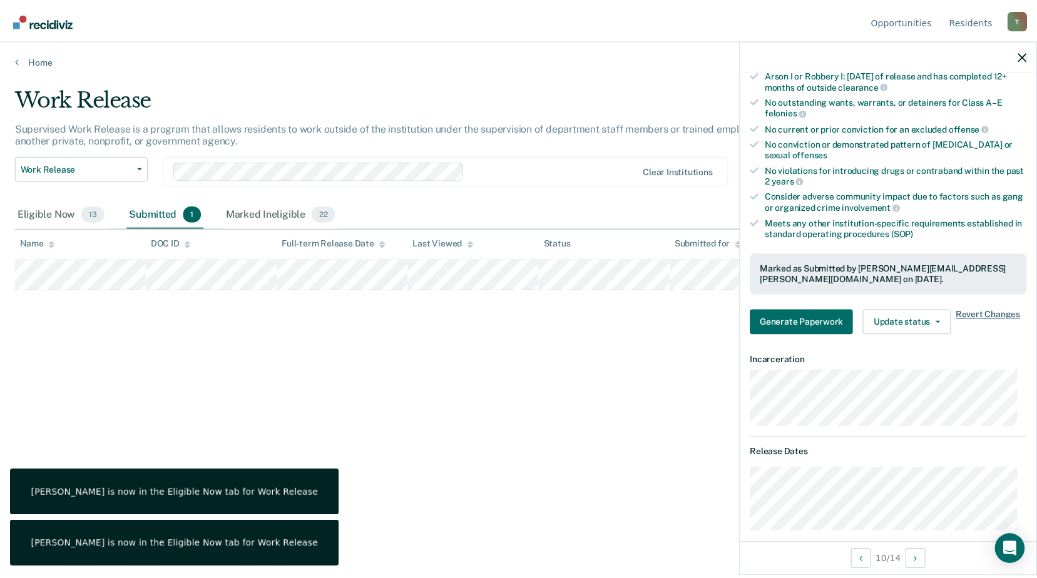
scroll to position [173, 0]
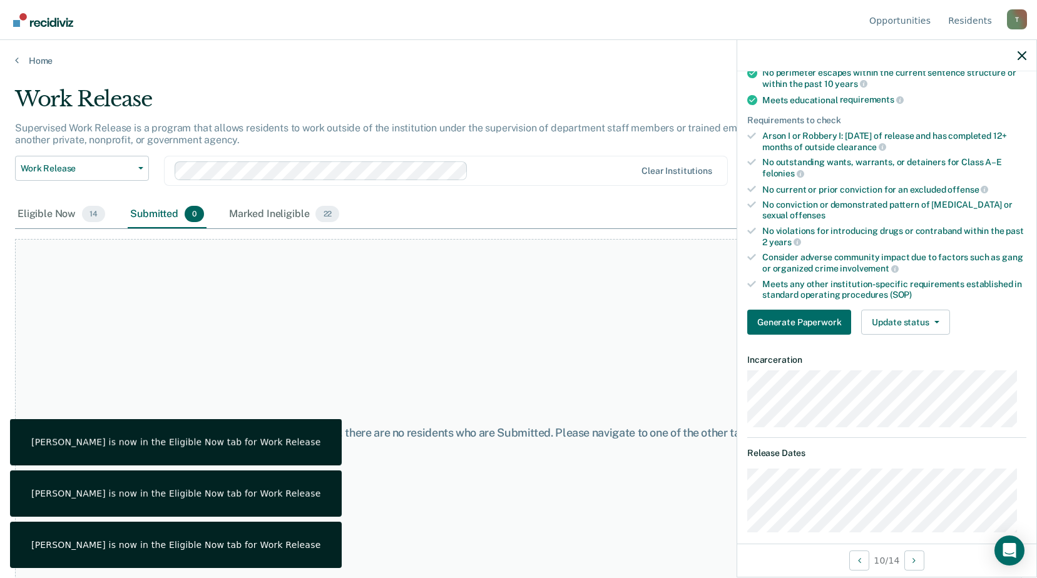
click at [433, 396] on div "At this time, there are no residents who are Submitted. Please navigate to one …" at bounding box center [518, 433] width 1007 height 388
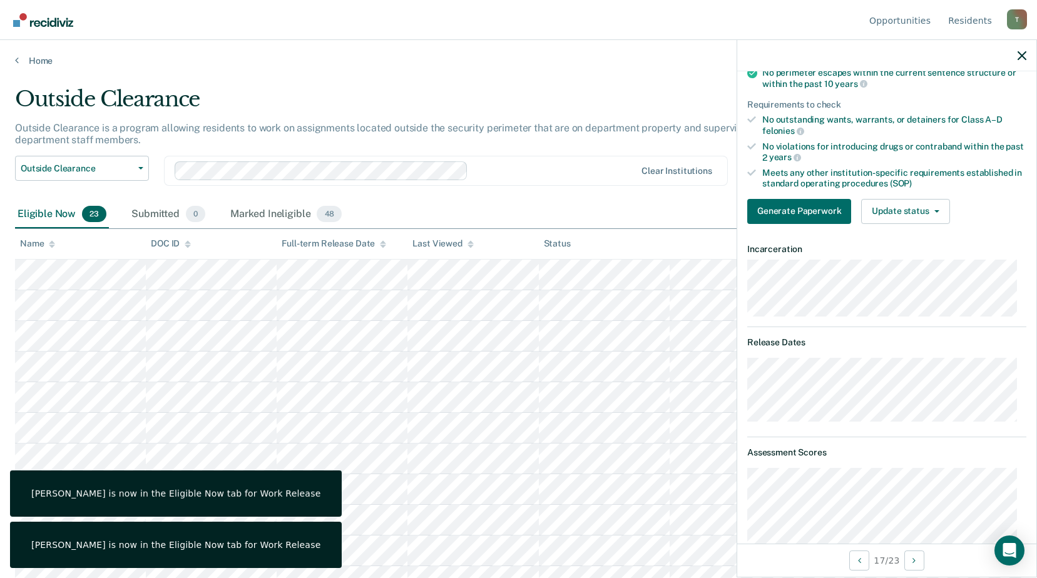
scroll to position [63, 0]
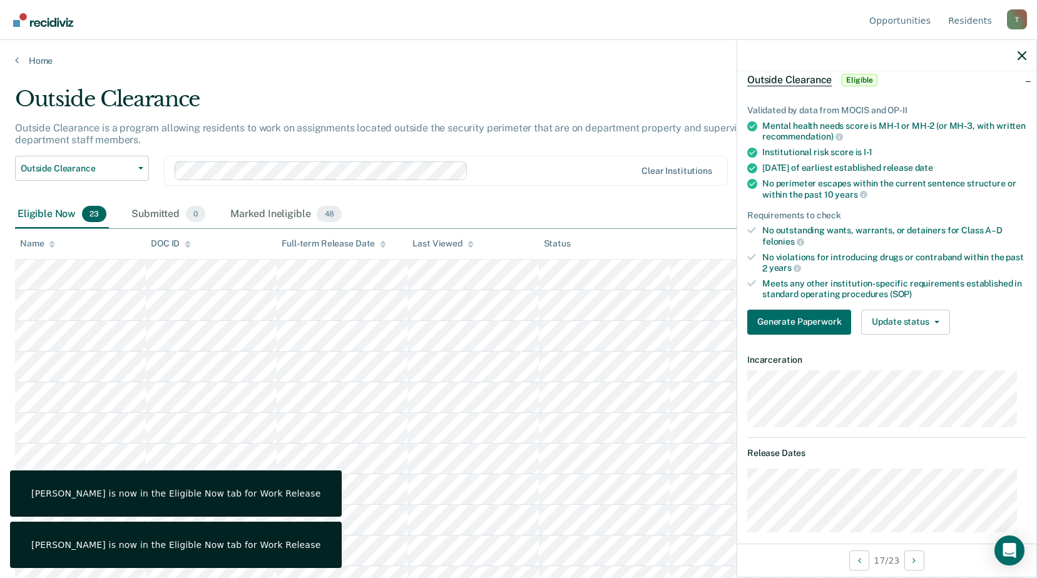
click at [310, 85] on main "Outside Clearance Outside Clearance is a program allowing residents to work on …" at bounding box center [518, 320] width 1037 height 508
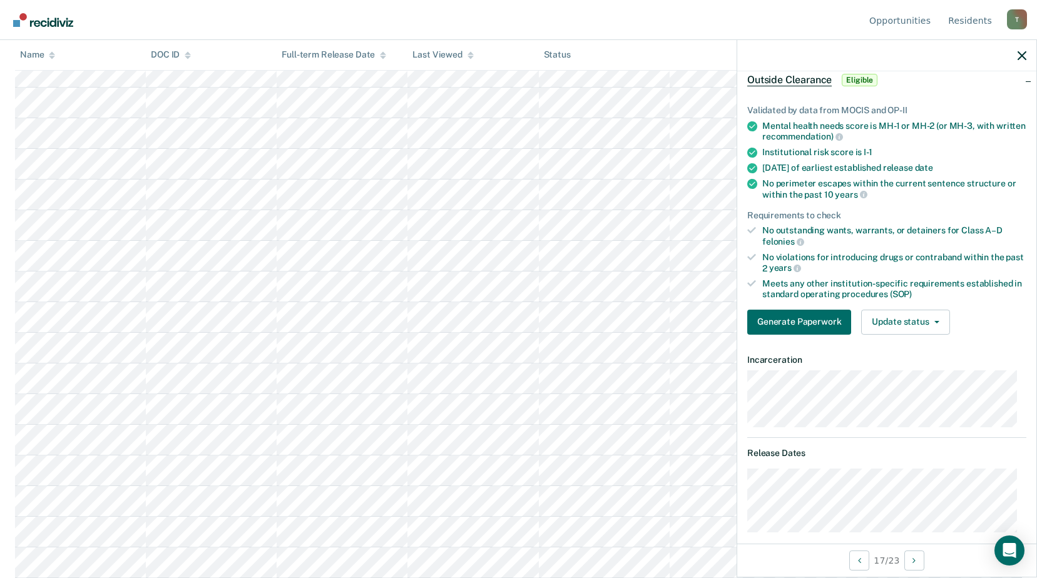
scroll to position [0, 0]
